Goal: Transaction & Acquisition: Purchase product/service

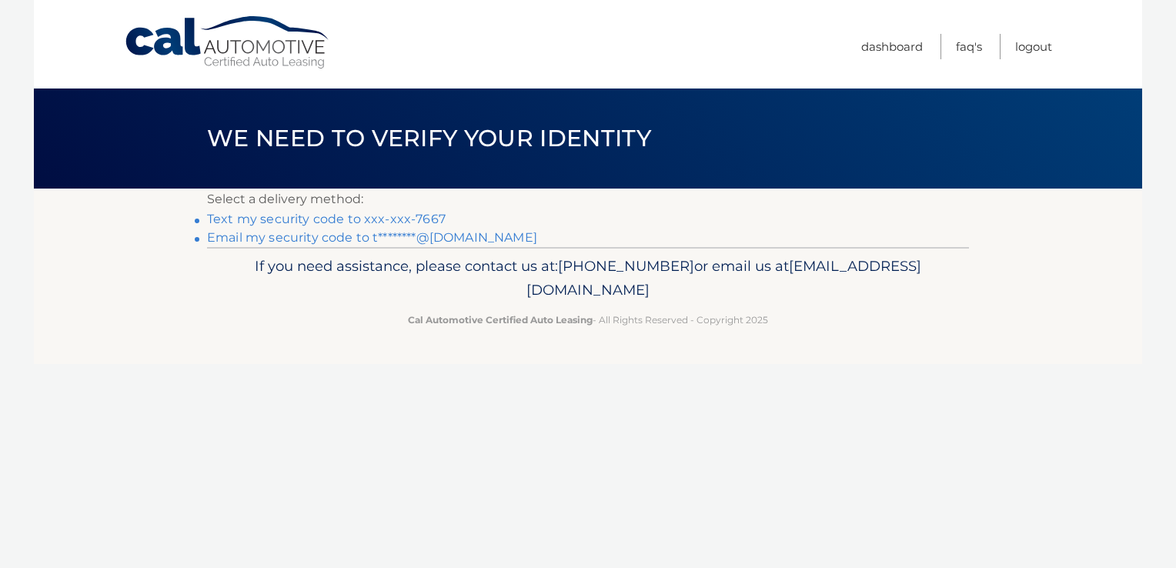
click at [480, 235] on link "Email my security code to t********@comcast.net" at bounding box center [372, 237] width 330 height 15
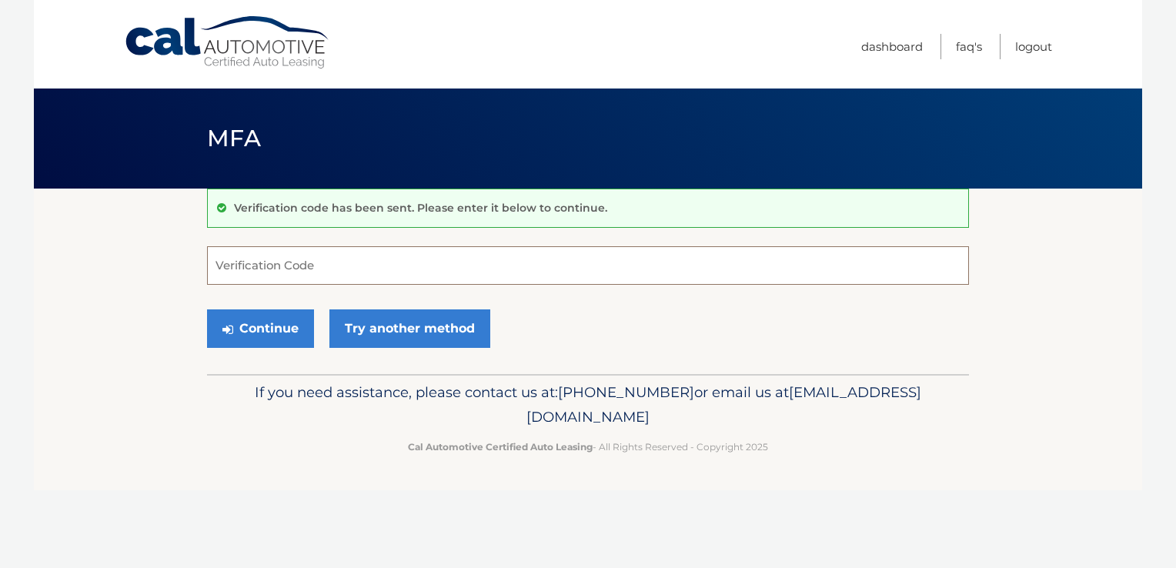
click at [462, 269] on input "Verification Code" at bounding box center [588, 265] width 762 height 38
type input "9322015"
click at [207, 309] on button "Continue" at bounding box center [260, 328] width 107 height 38
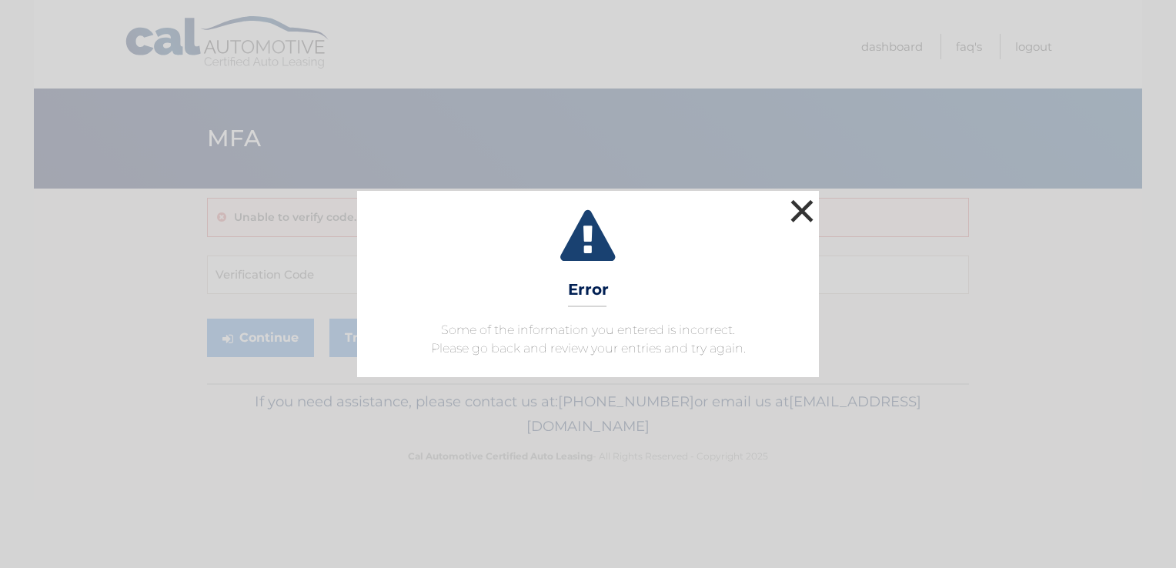
click at [796, 205] on button "×" at bounding box center [801, 210] width 31 height 31
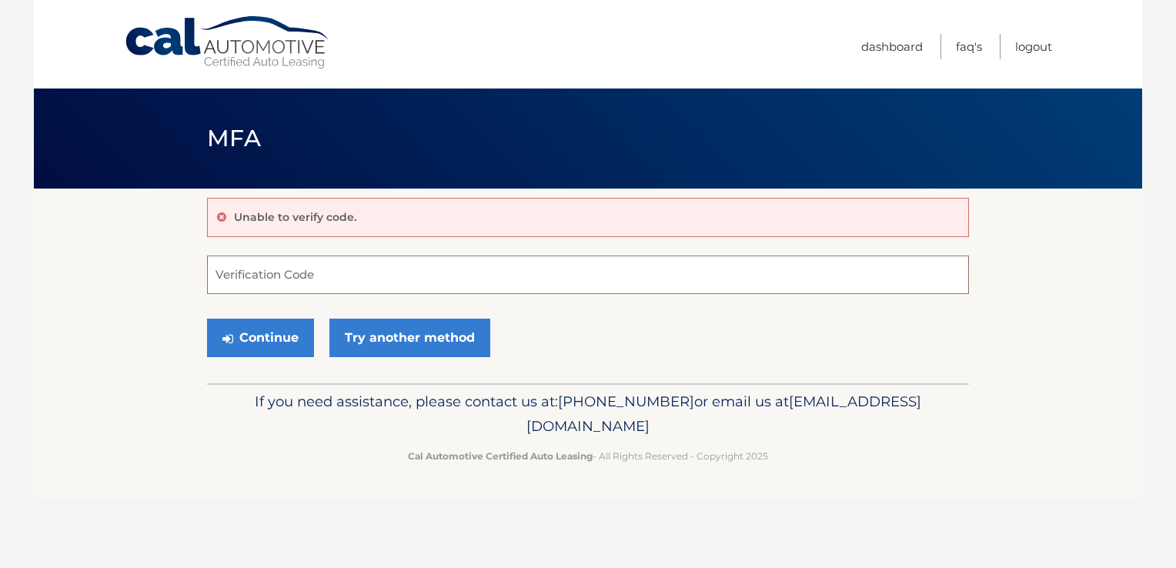
click at [375, 272] on input "Verification Code" at bounding box center [588, 274] width 762 height 38
type input "932015"
click at [207, 319] on button "Continue" at bounding box center [260, 338] width 107 height 38
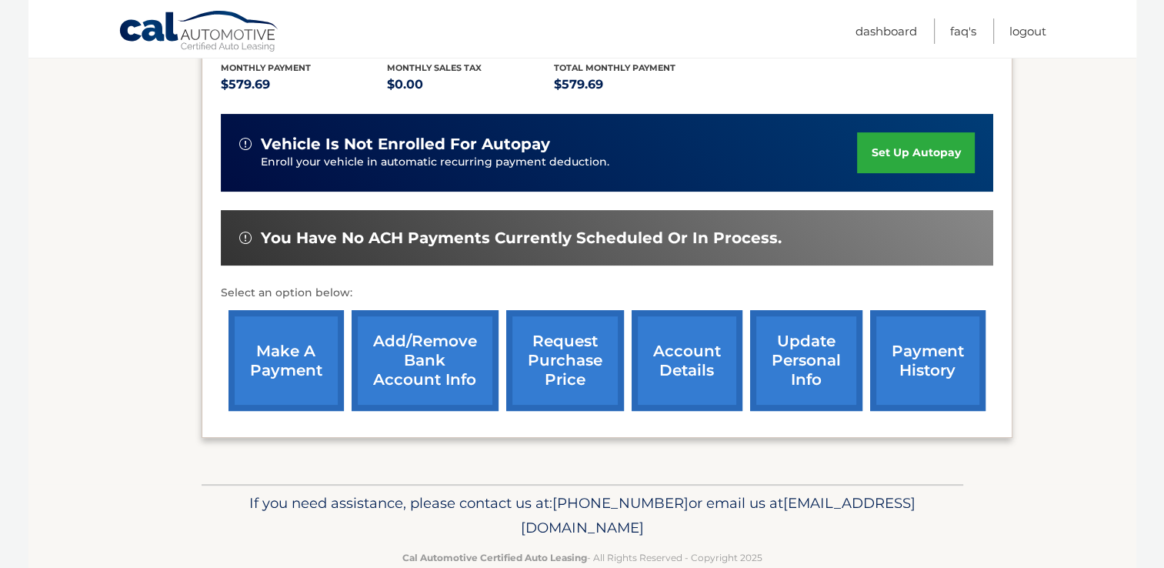
scroll to position [208, 0]
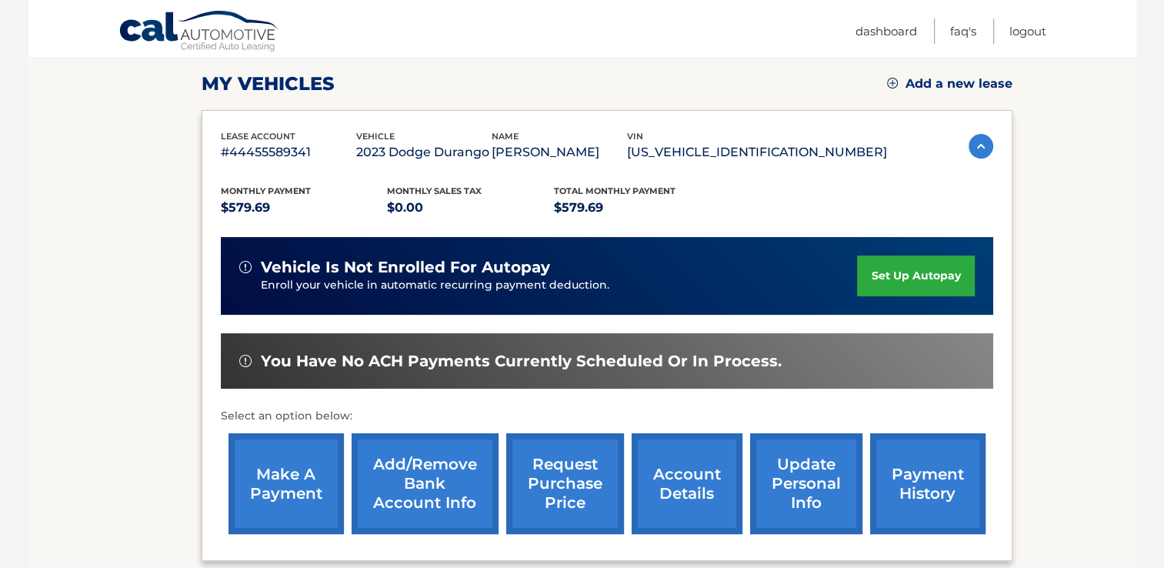
click at [293, 482] on link "make a payment" at bounding box center [285, 483] width 115 height 101
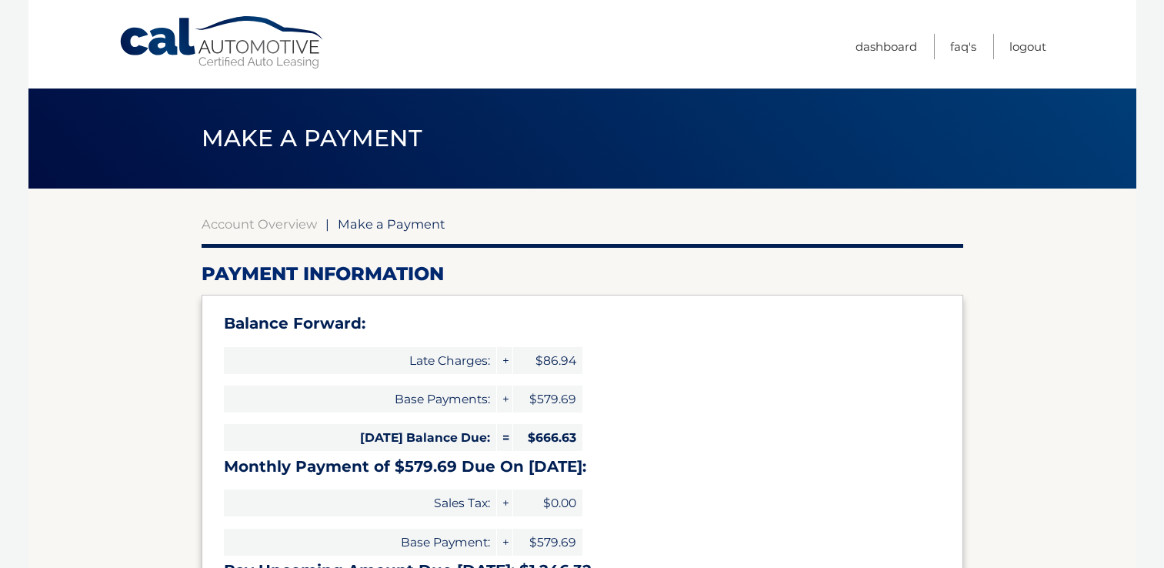
select select "NDc1MzRhOGEtOWU1YS00MmVlLWExMmYtYTdhODk0MjQ5OWE3"
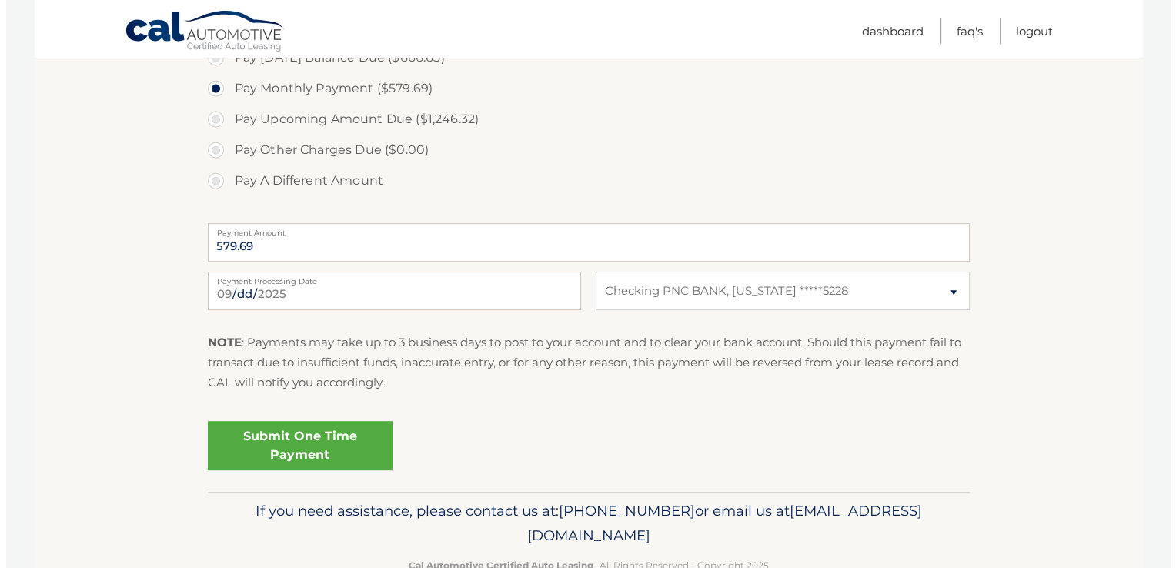
scroll to position [605, 0]
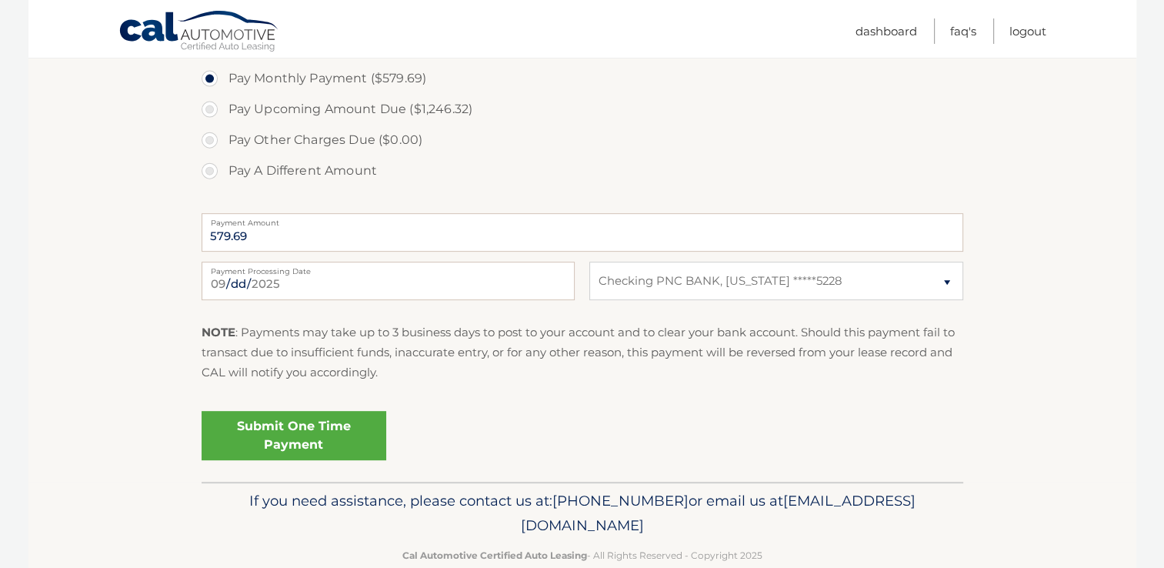
click at [295, 435] on link "Submit One Time Payment" at bounding box center [294, 435] width 185 height 49
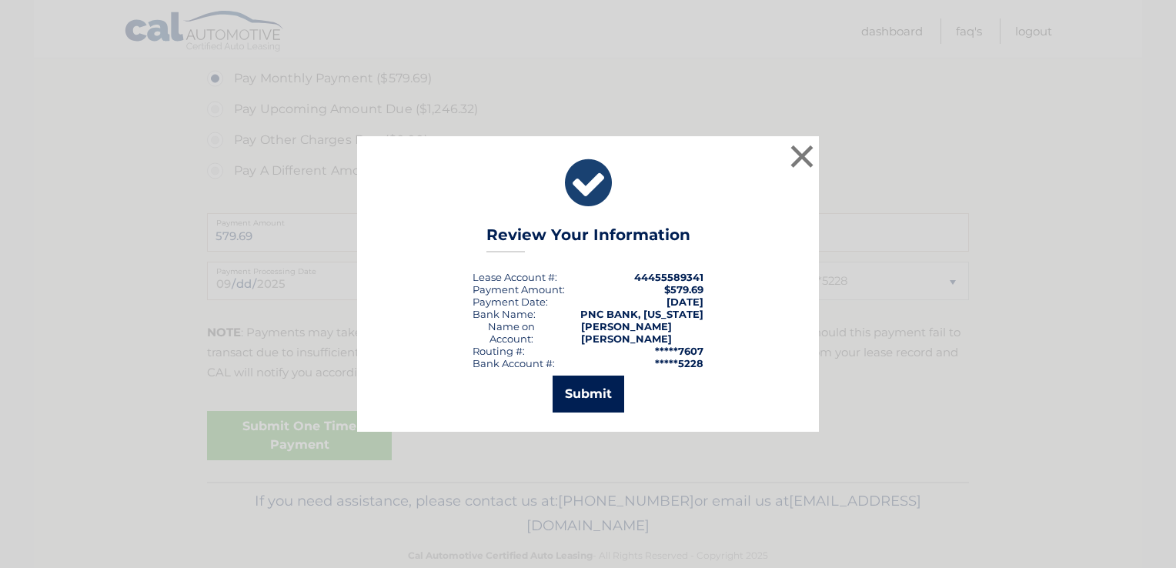
click at [586, 393] on button "Submit" at bounding box center [588, 393] width 72 height 37
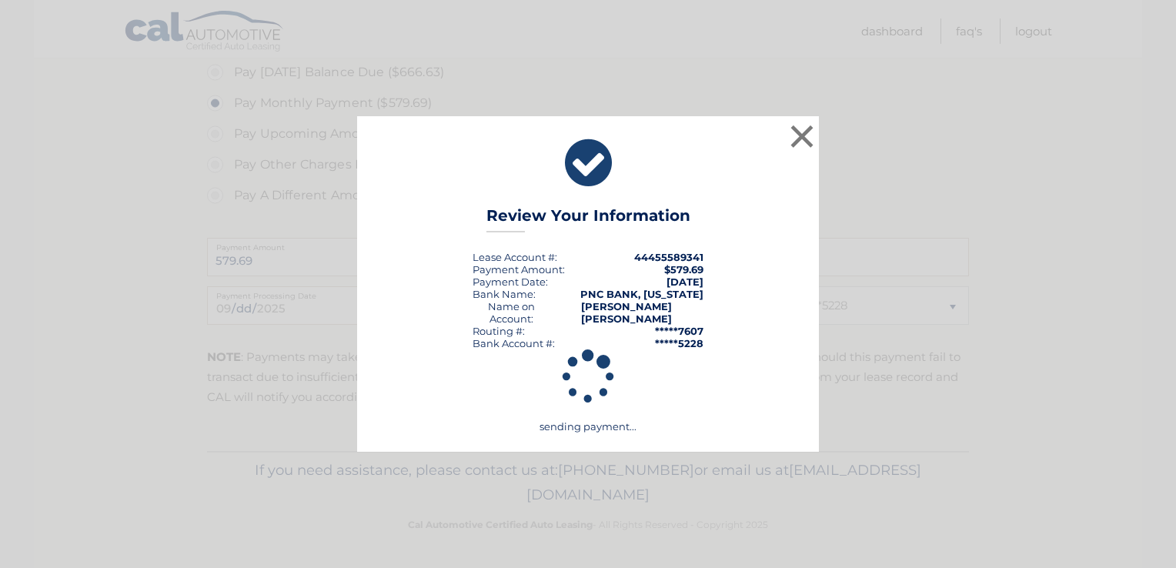
scroll to position [579, 0]
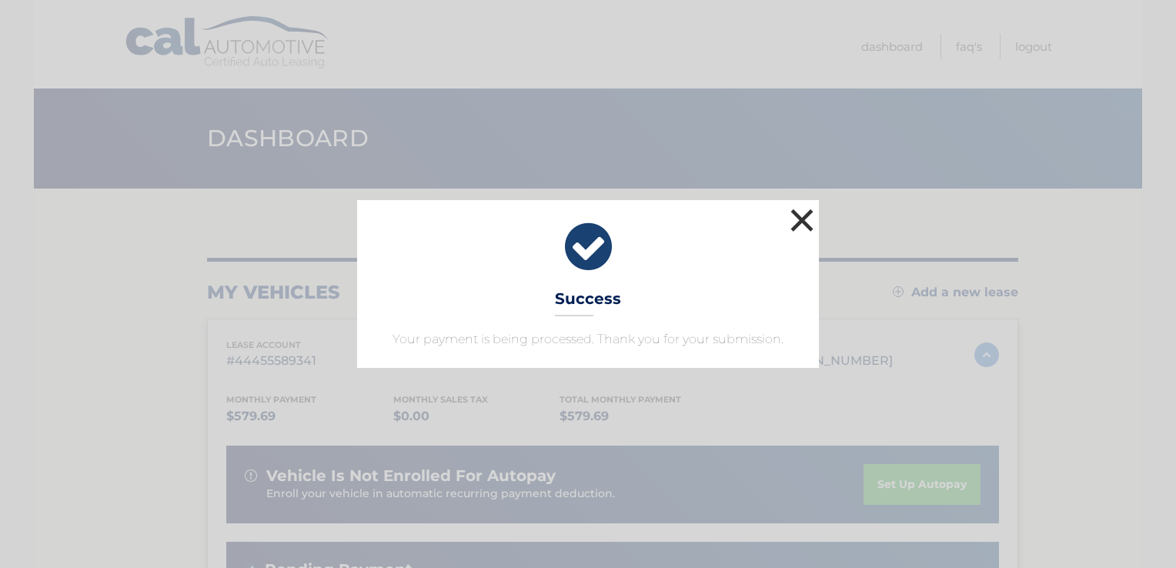
click at [803, 215] on button "×" at bounding box center [801, 220] width 31 height 31
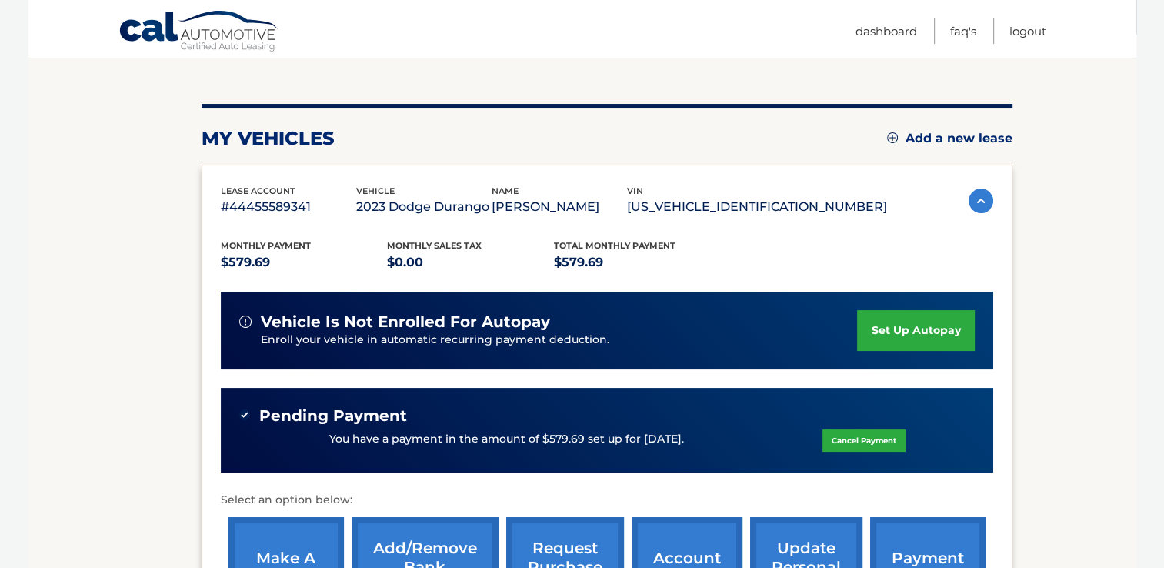
scroll to position [246, 0]
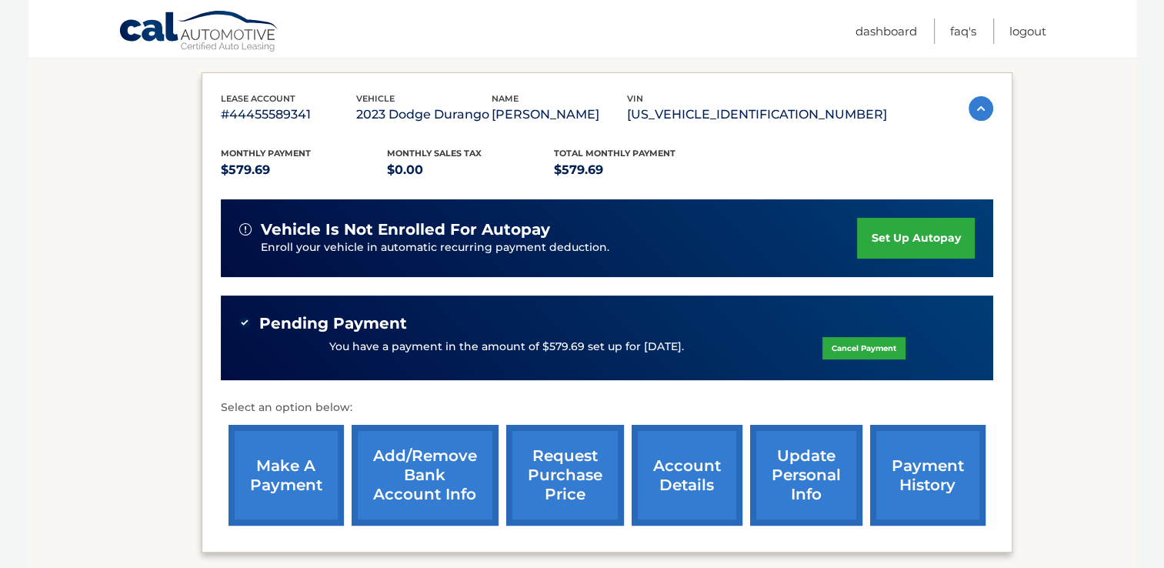
click at [909, 471] on link "payment history" at bounding box center [927, 475] width 115 height 101
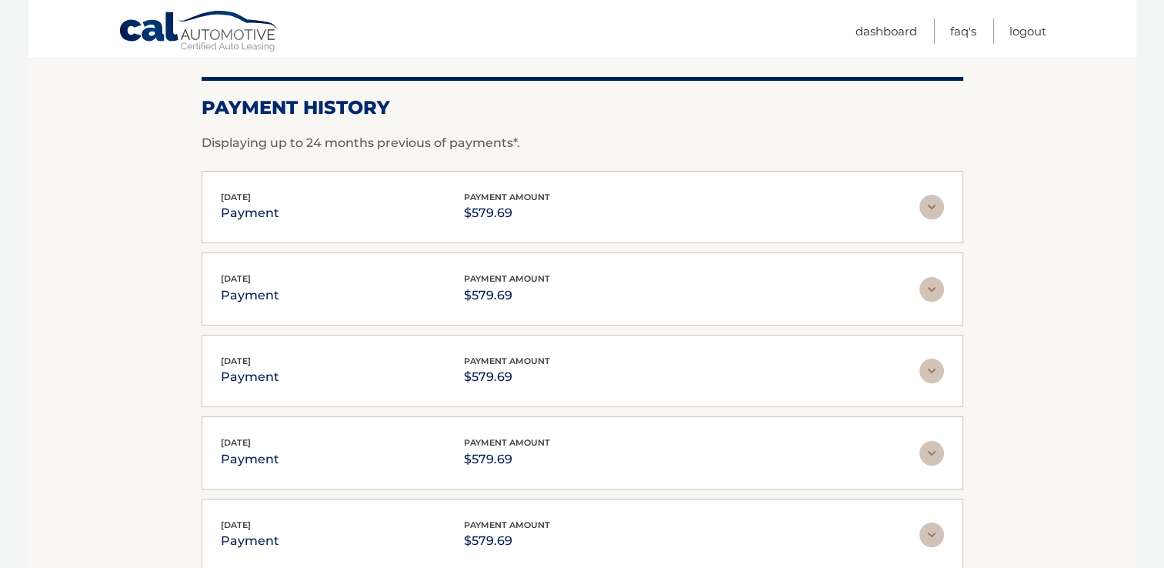
scroll to position [154, 0]
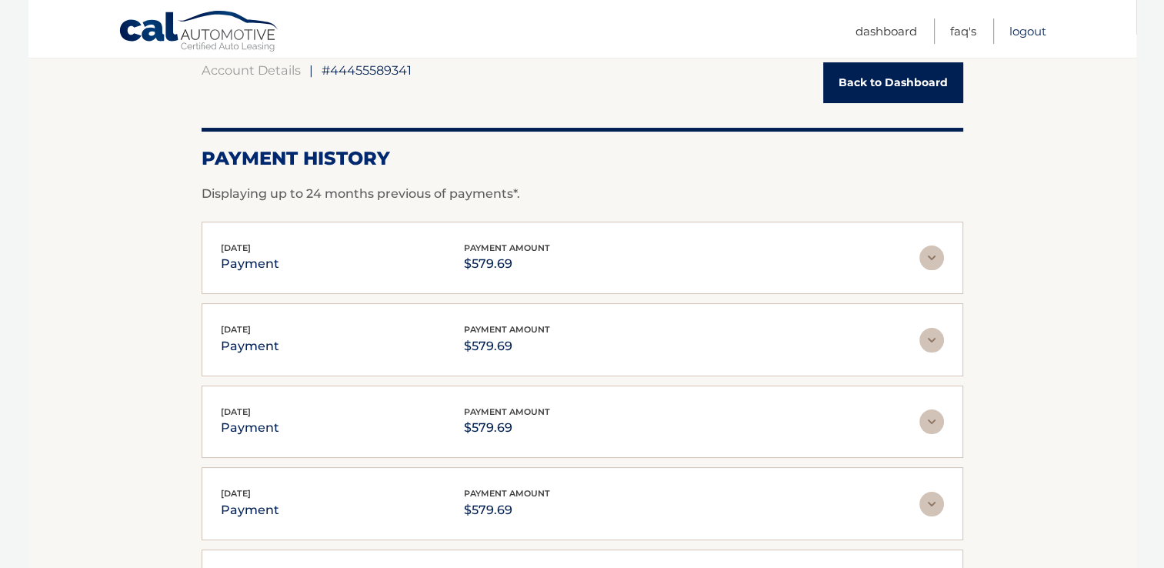
click at [1034, 25] on link "Logout" at bounding box center [1027, 30] width 37 height 25
